Goal: Navigation & Orientation: Understand site structure

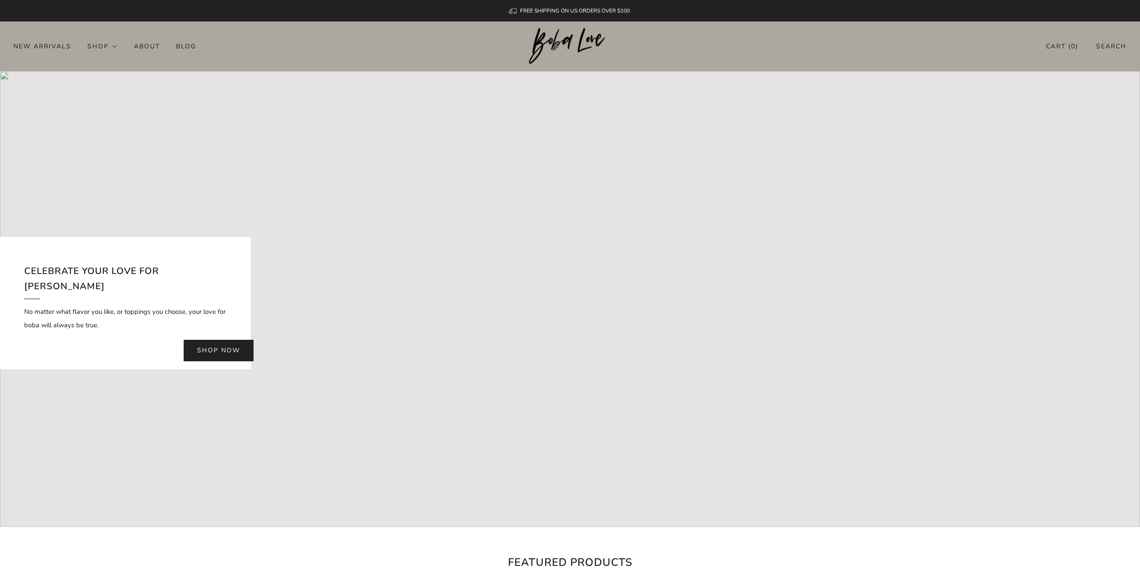
drag, startPoint x: 5, startPoint y: 199, endPoint x: 73, endPoint y: -9, distance: 218.5
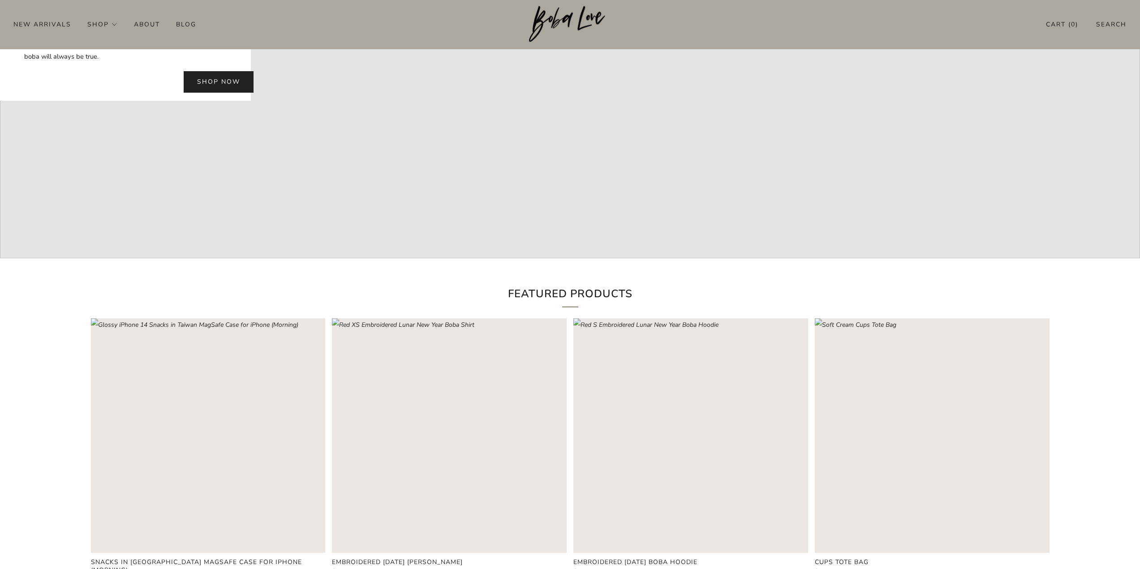
click at [211, 71] on link "Shop now" at bounding box center [219, 81] width 70 height 21
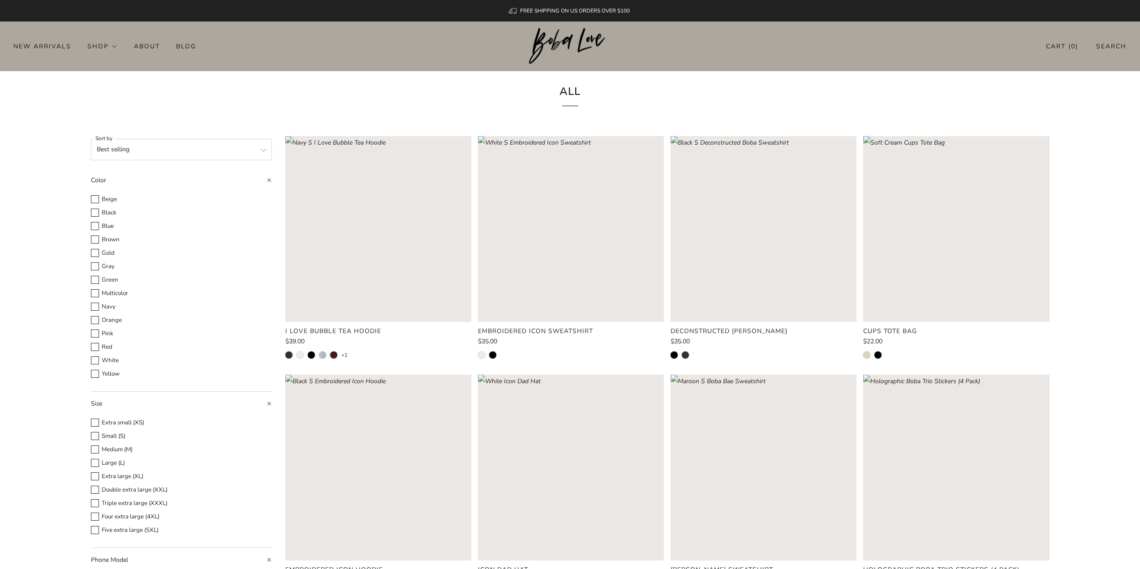
drag, startPoint x: 230, startPoint y: 293, endPoint x: 215, endPoint y: 66, distance: 227.1
click at [154, 45] on link "About" at bounding box center [147, 46] width 26 height 14
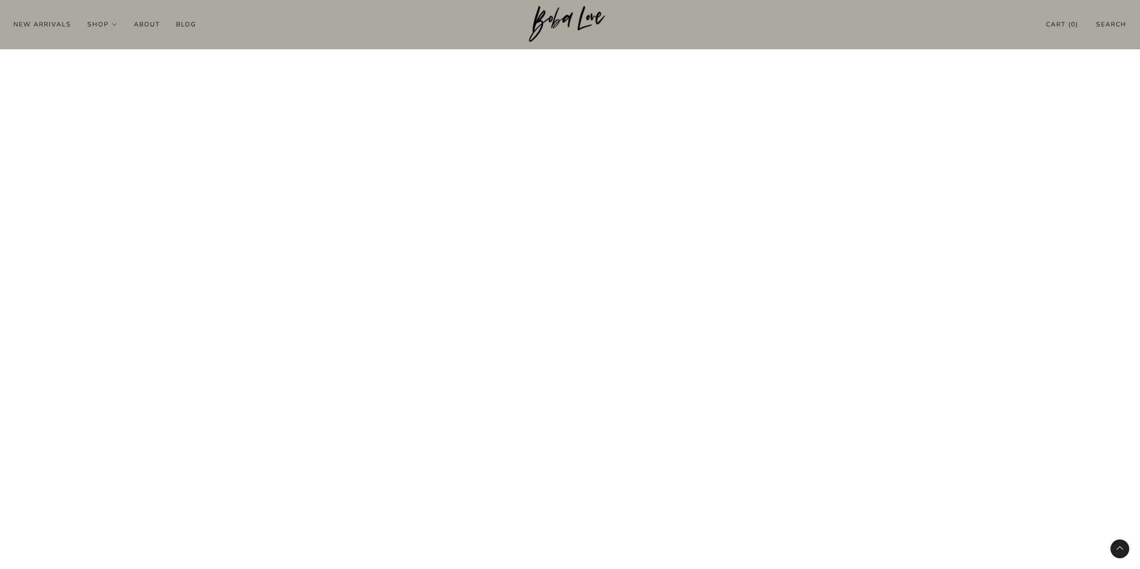
scroll to position [2967, 0]
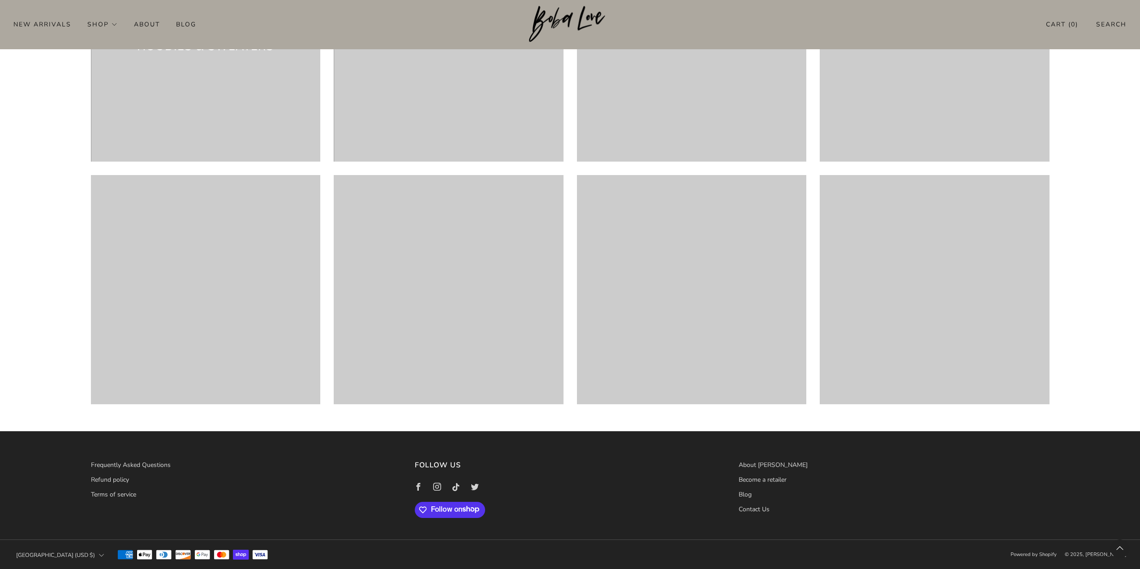
drag, startPoint x: 249, startPoint y: 70, endPoint x: 331, endPoint y: 383, distance: 323.7
click at [749, 509] on link "Contact Us" at bounding box center [753, 509] width 31 height 9
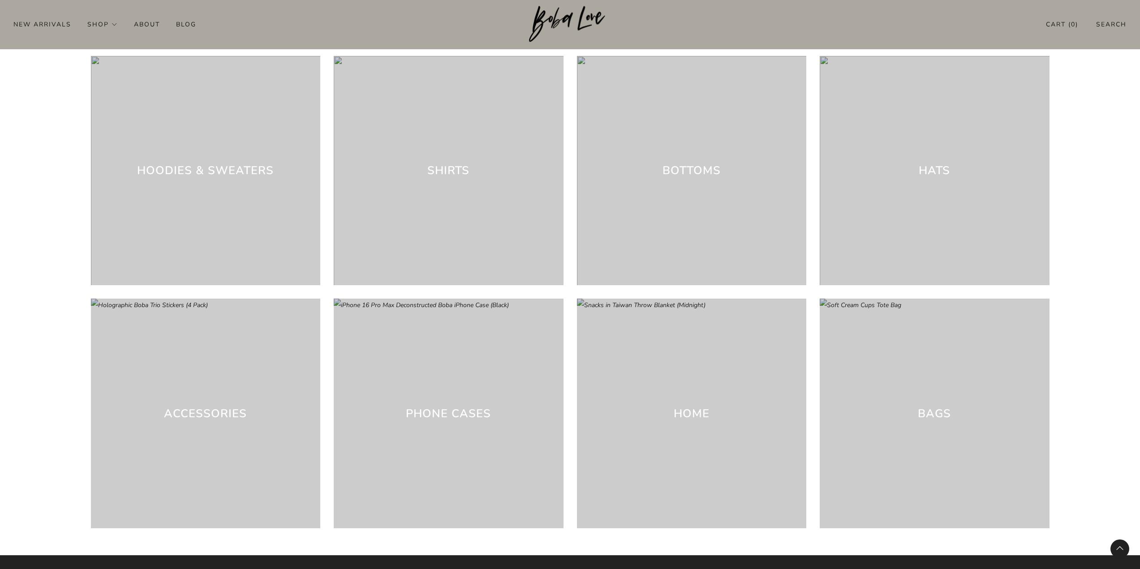
scroll to position [2973, 0]
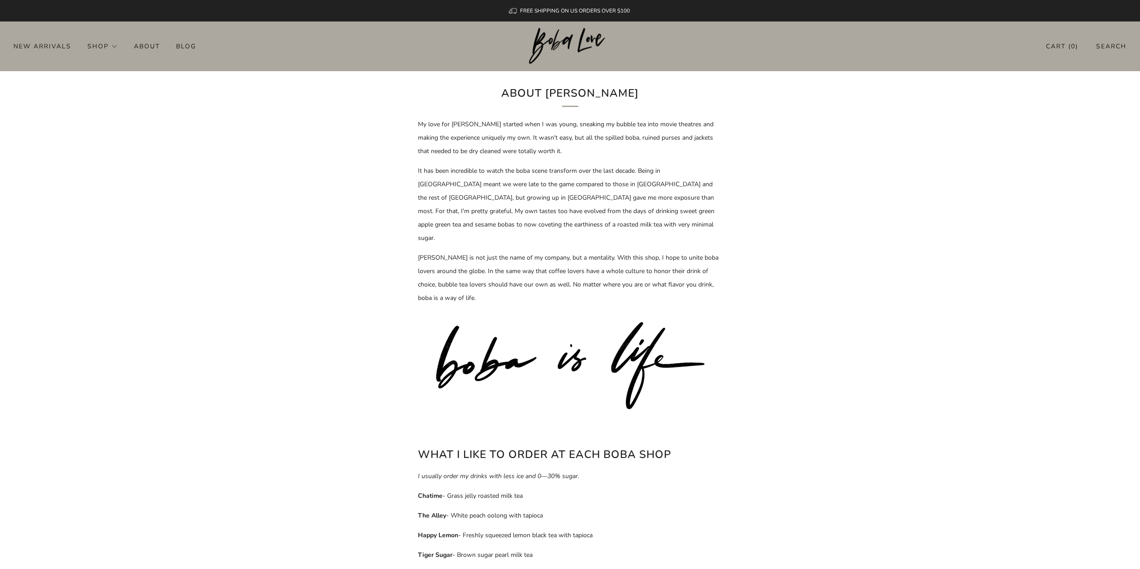
drag, startPoint x: 688, startPoint y: 253, endPoint x: 644, endPoint y: 97, distance: 162.9
